Goal: Communication & Community: Answer question/provide support

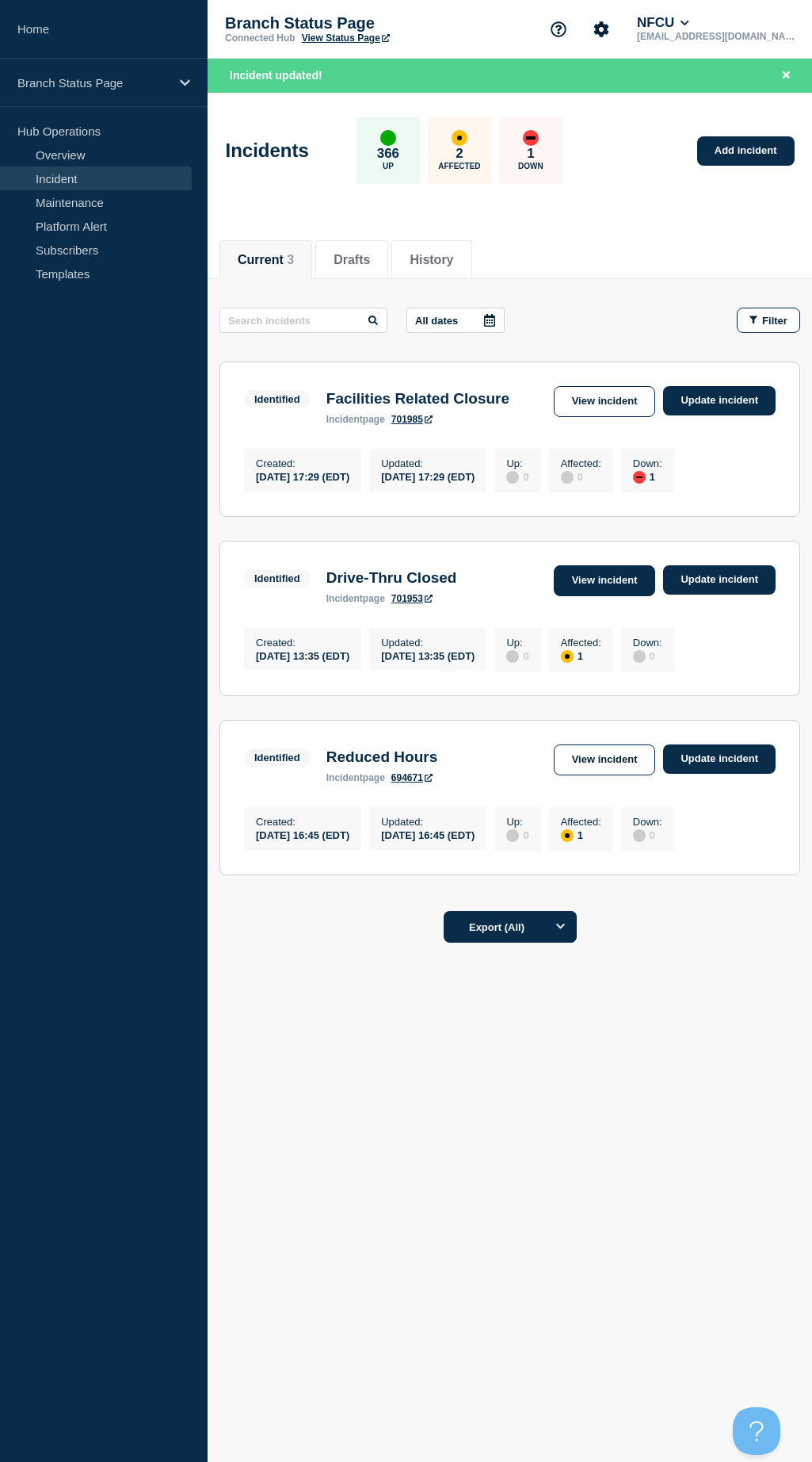
click at [612, 594] on link "View incident" at bounding box center [604, 581] width 103 height 31
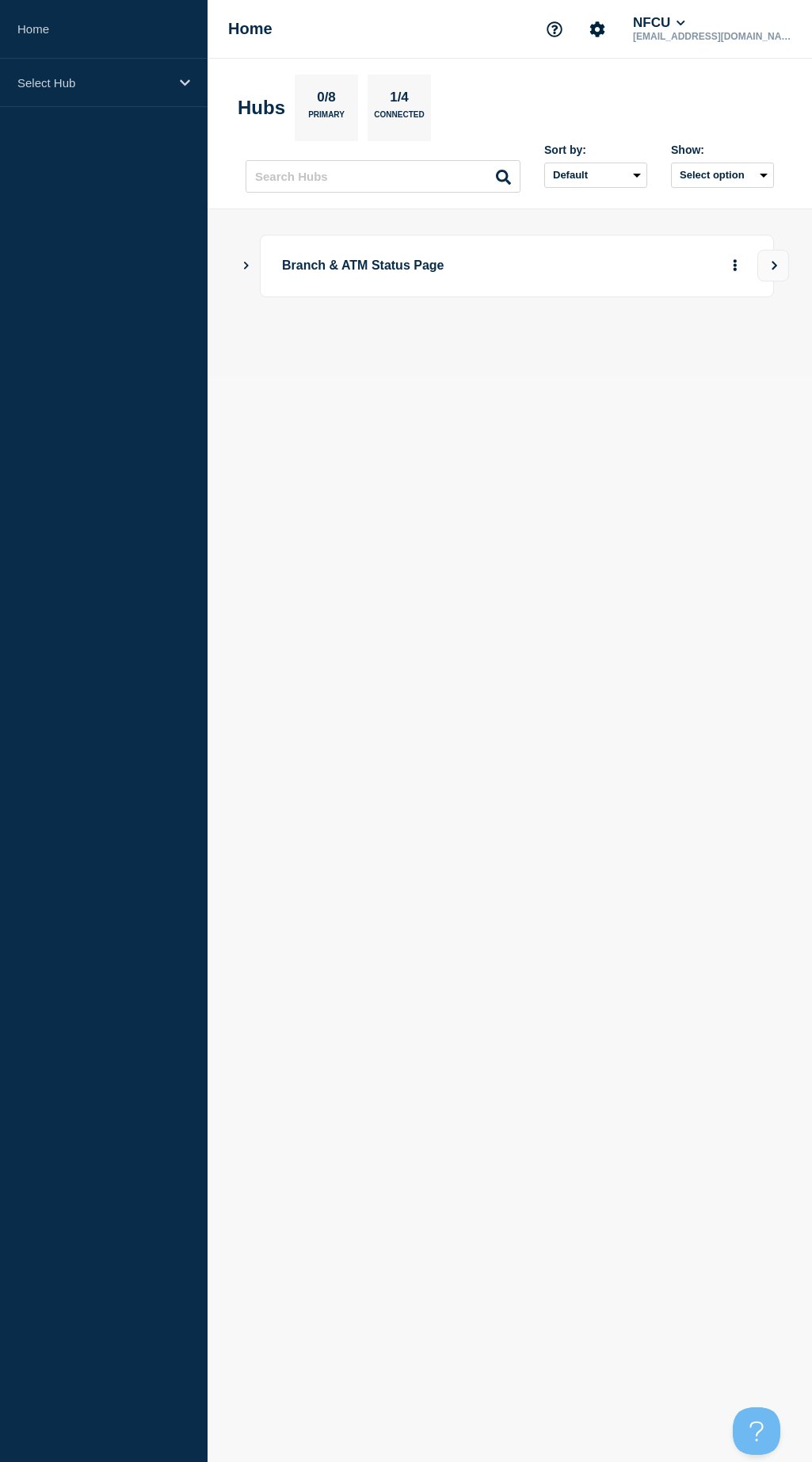
click at [312, 274] on p "Branch & ATM Status Page" at bounding box center [470, 265] width 377 height 30
click at [739, 259] on button "More actions" at bounding box center [735, 265] width 20 height 30
click at [247, 263] on icon "Show Connected Hubs" at bounding box center [246, 265] width 10 height 8
click at [733, 342] on icon "More actions" at bounding box center [736, 343] width 5 height 12
click at [711, 342] on icon "button" at bounding box center [709, 343] width 12 height 10
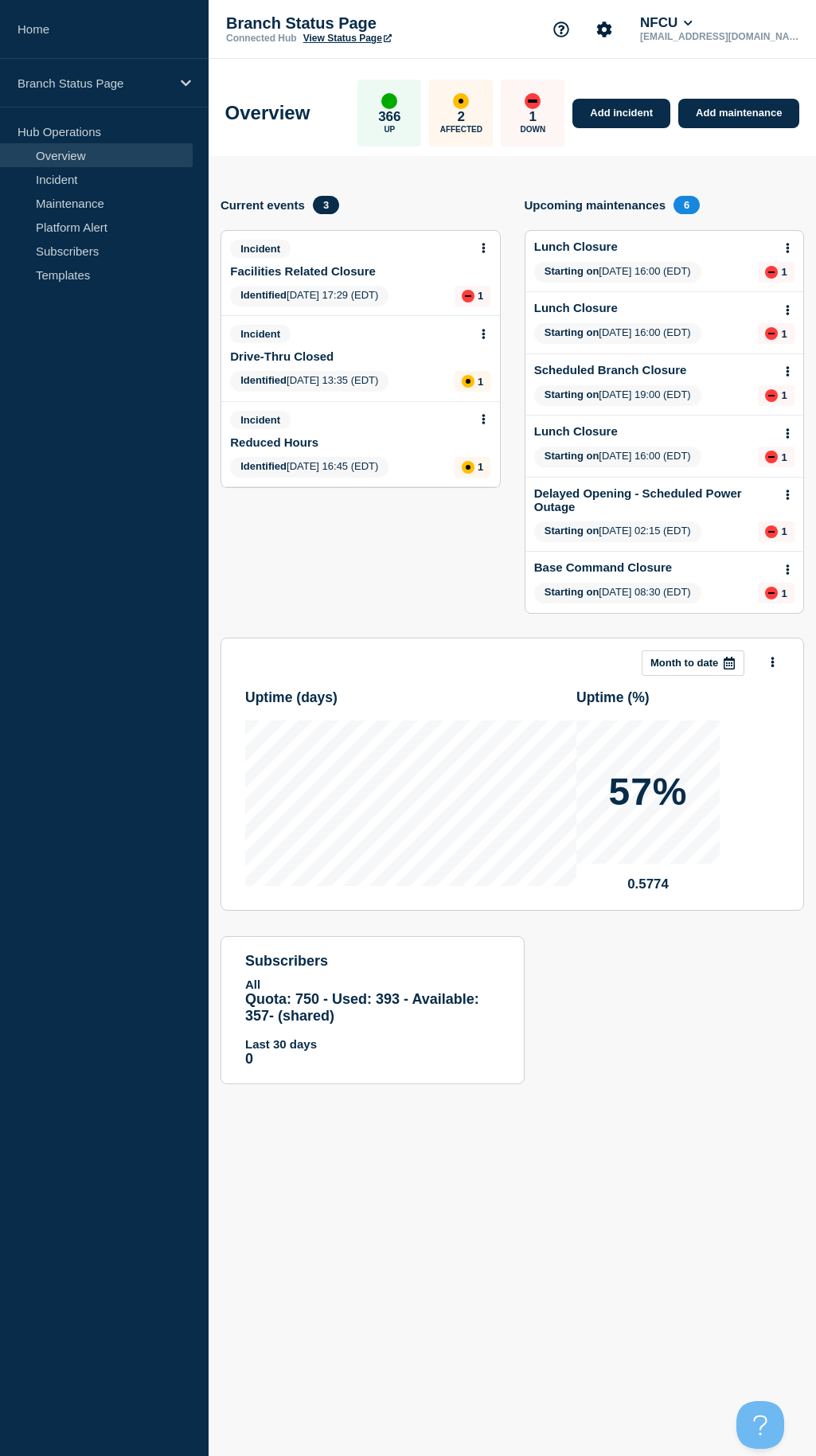
drag, startPoint x: 398, startPoint y: 1288, endPoint x: 377, endPoint y: 1240, distance: 52.4
click at [398, 1288] on body "Home Branch Status Page Hub Operations Overview Incident Maintenance Platform A…" at bounding box center [408, 728] width 816 height 1456
click at [481, 332] on button at bounding box center [484, 334] width 14 height 14
click at [471, 387] on link "Update incident" at bounding box center [484, 392] width 78 height 13
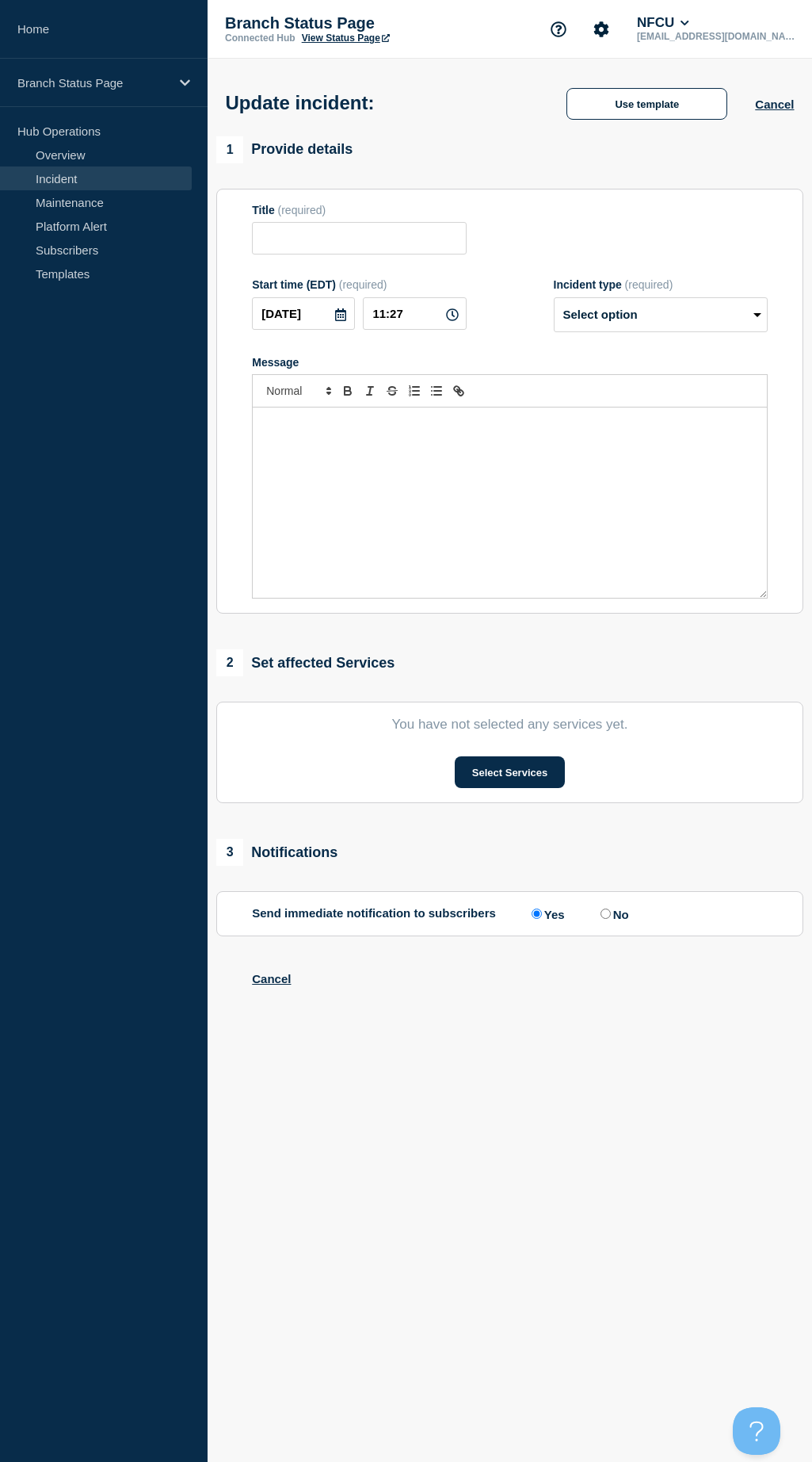
type input "Drive-Thru Closed"
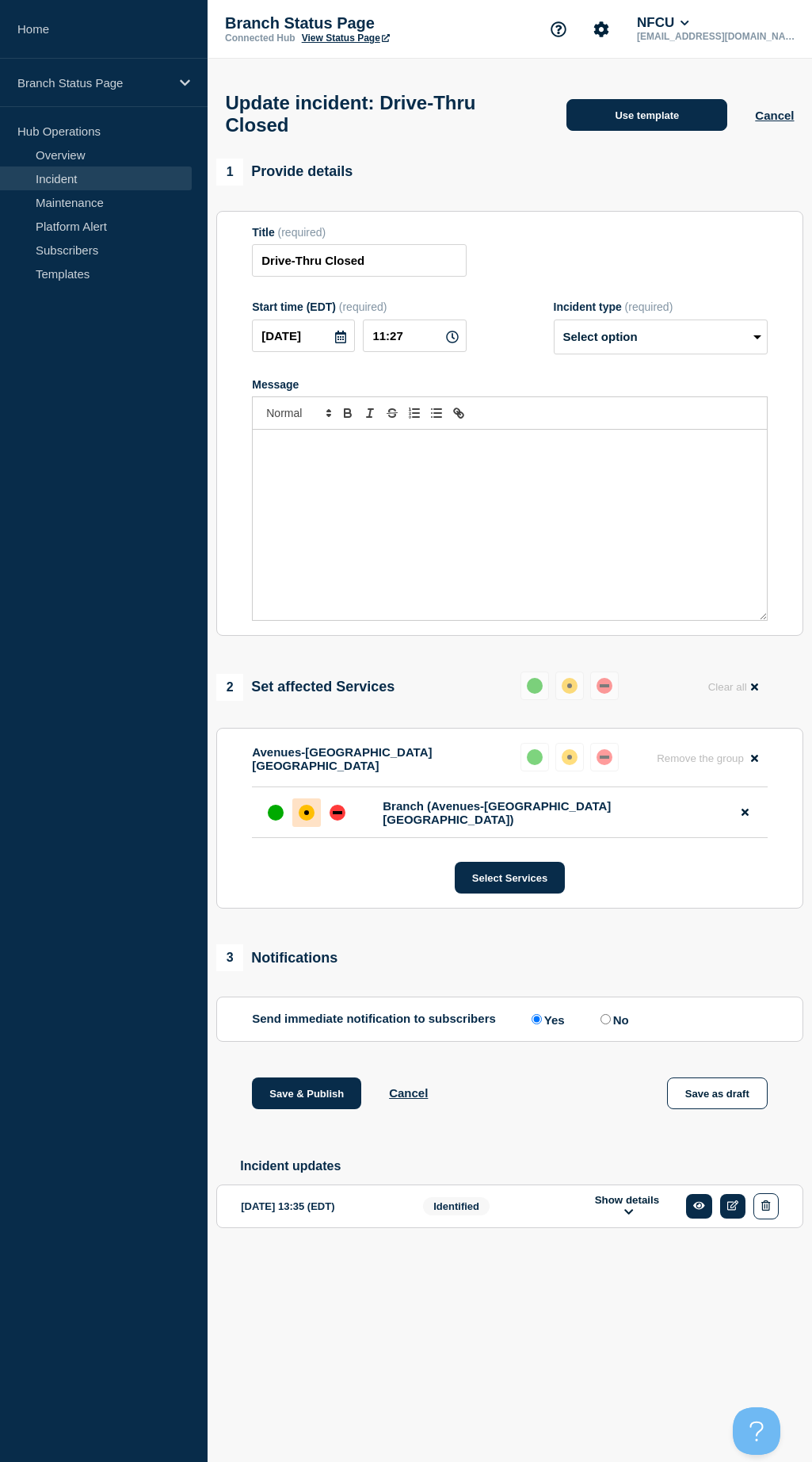
click at [626, 120] on button "Use template" at bounding box center [647, 114] width 161 height 31
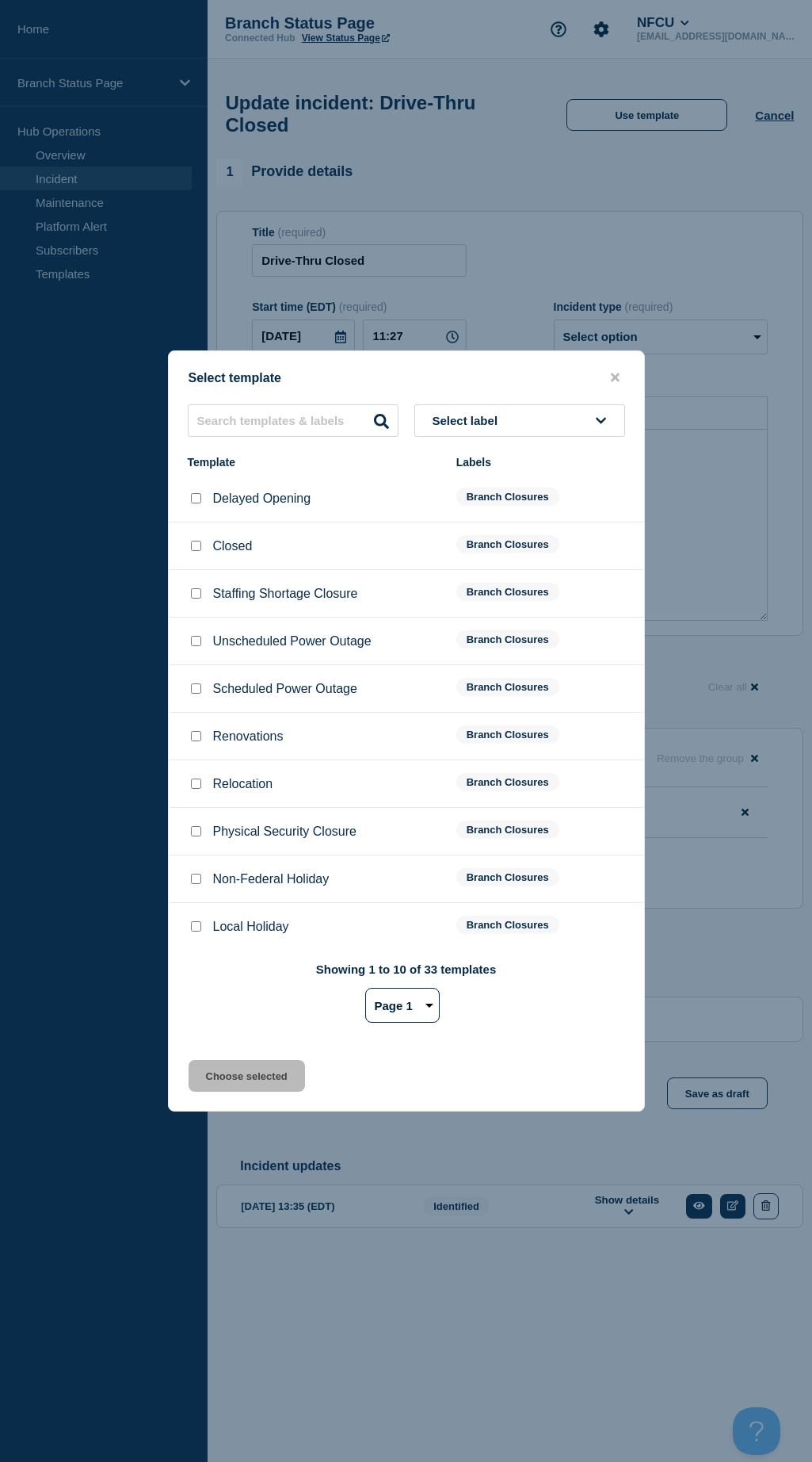
click at [503, 411] on button "Select label" at bounding box center [520, 421] width 211 height 32
click at [471, 541] on button "Branch Resolved (During Normal Business Hours)" at bounding box center [520, 546] width 211 height 46
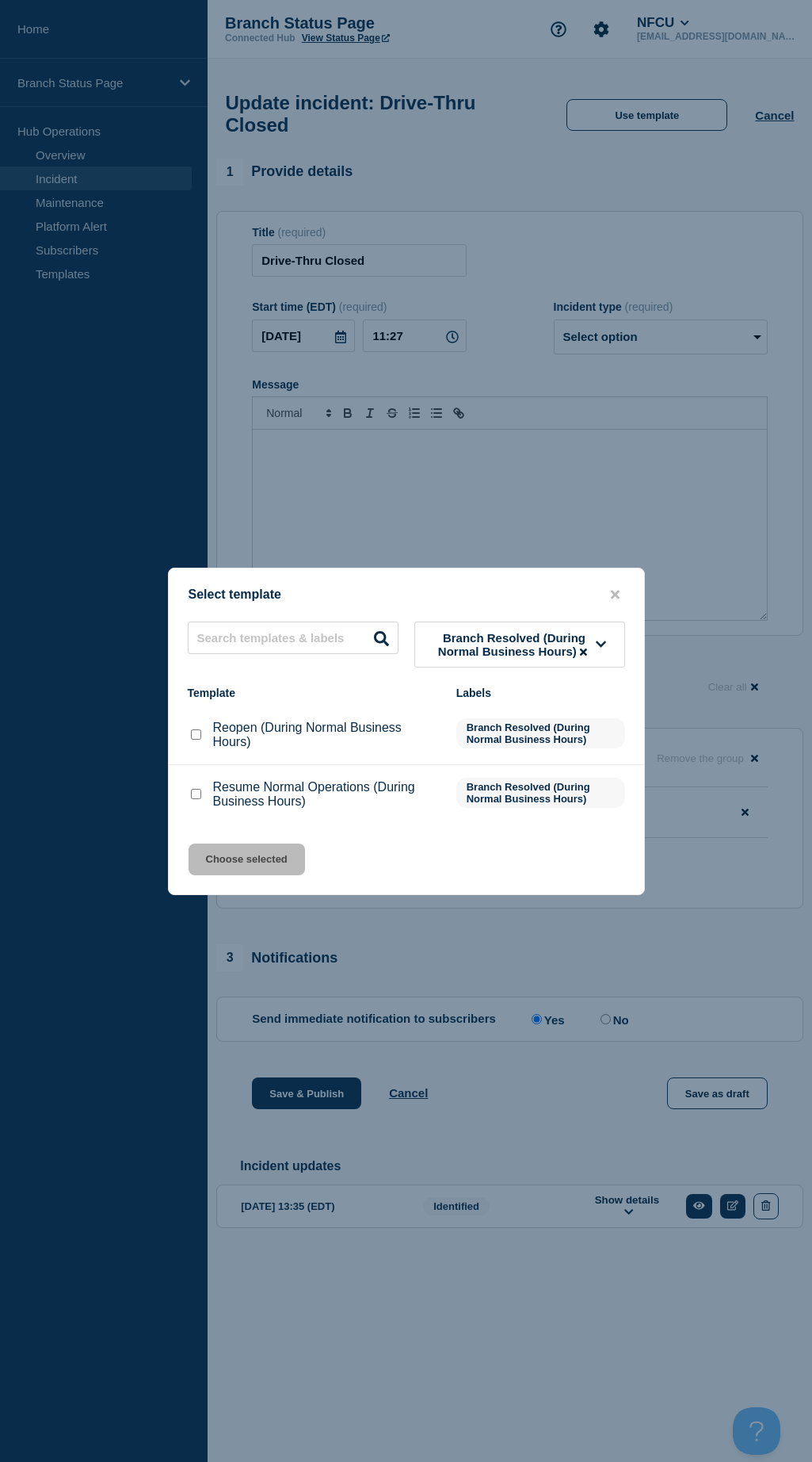
click at [198, 796] on input "Resume Normal Operations (During Business Hours) checkbox" at bounding box center [196, 794] width 10 height 10
checkbox input "true"
click at [253, 861] on button "Choose selected" at bounding box center [246, 859] width 116 height 31
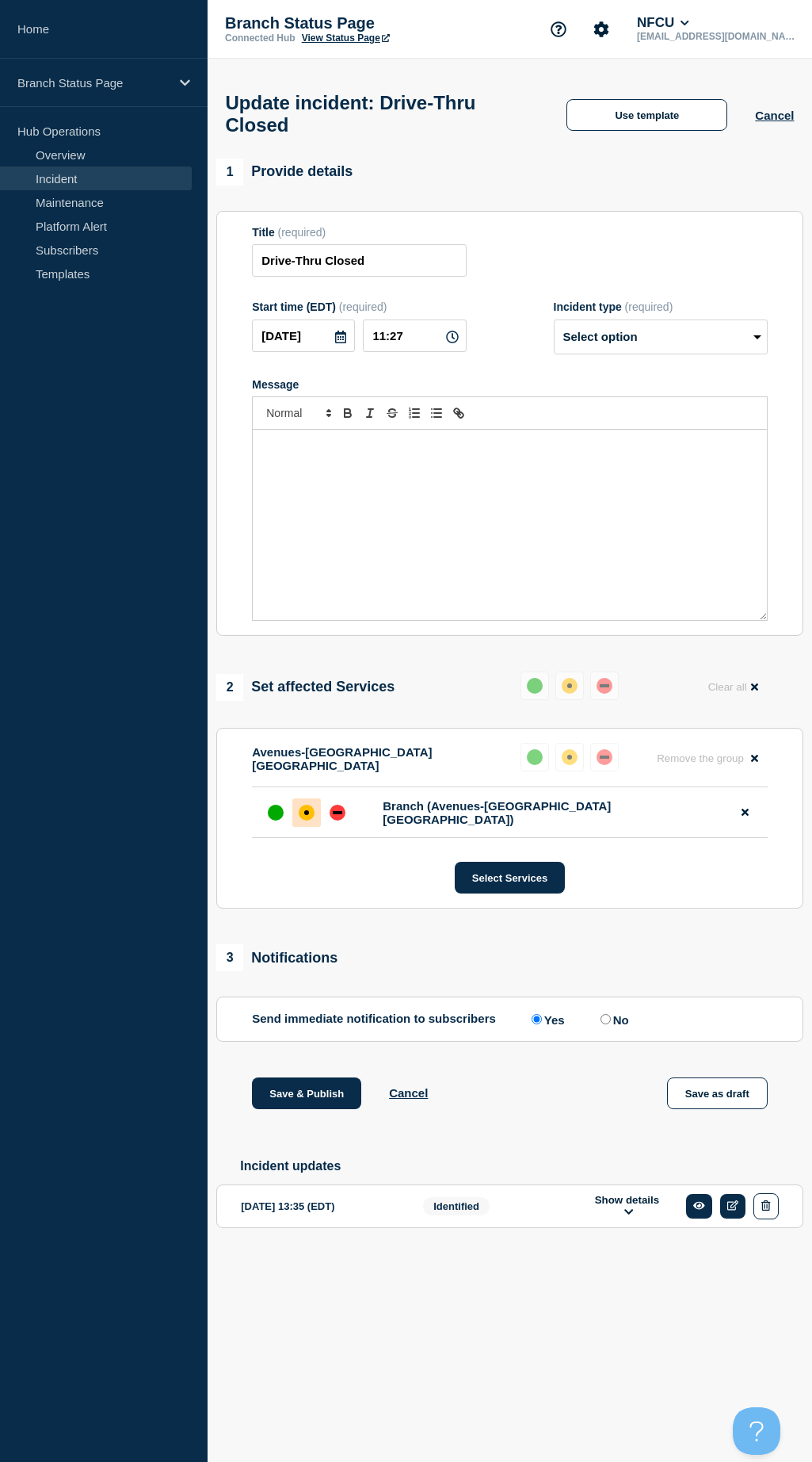
select select "resolved"
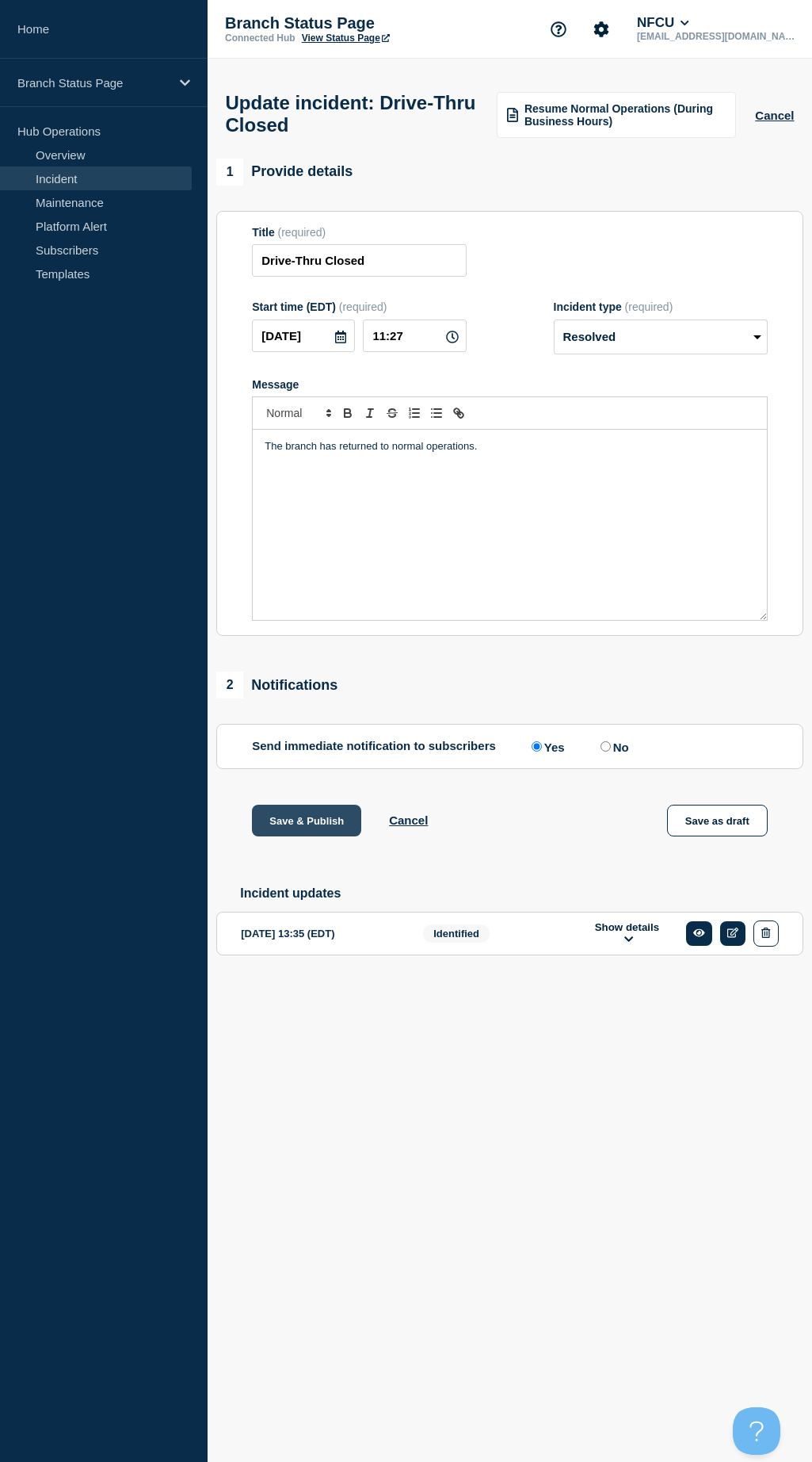
click at [310, 830] on button "Save & Publish" at bounding box center [306, 820] width 109 height 31
